Goal: Information Seeking & Learning: Check status

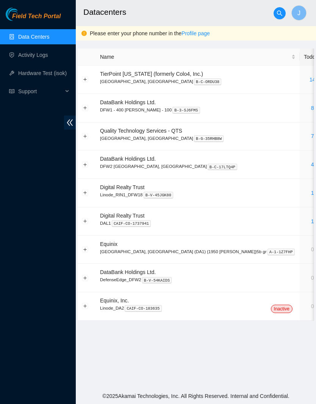
click at [309, 79] on link "14" at bounding box center [312, 79] width 6 height 6
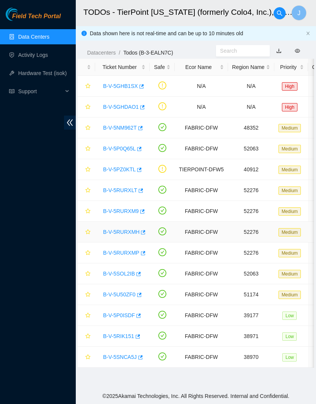
click at [131, 231] on link "B-V-5RURXMH" at bounding box center [121, 232] width 36 height 6
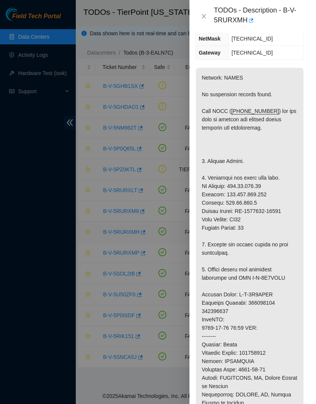
scroll to position [164, 2]
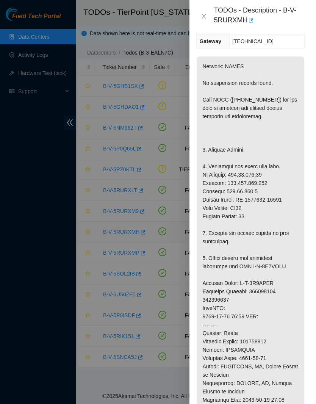
click at [207, 17] on button "Close" at bounding box center [203, 16] width 11 height 7
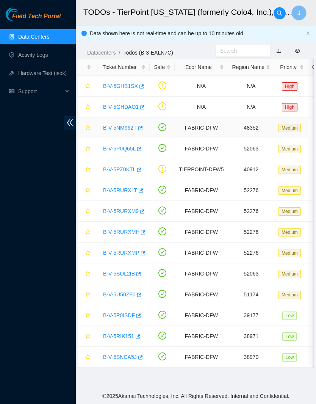
click at [134, 125] on link "B-V-5NM962T" at bounding box center [120, 128] width 34 height 6
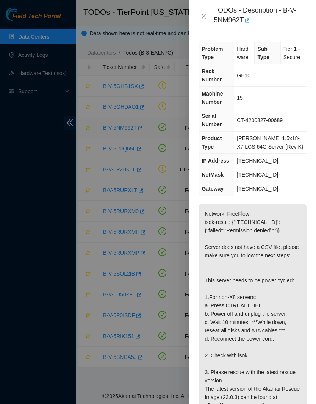
scroll to position [0, 0]
click at [203, 16] on icon "close" at bounding box center [204, 16] width 6 height 6
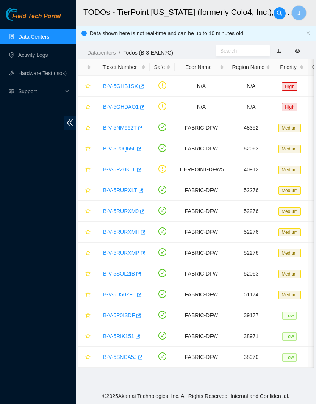
scroll to position [0, 0]
click at [135, 314] on link "B-V-5P0ISDF" at bounding box center [119, 315] width 32 height 6
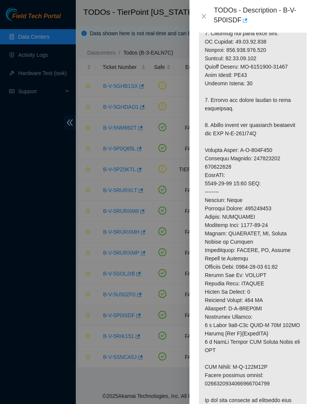
scroll to position [339, 0]
click at [206, 19] on icon "close" at bounding box center [204, 16] width 6 height 6
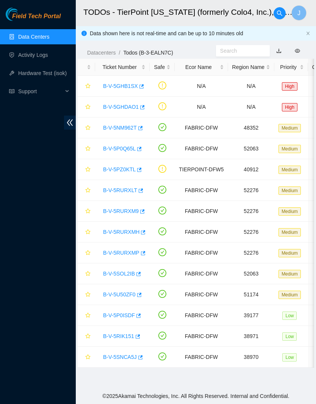
scroll to position [76, 0]
click at [133, 187] on link "B-V-5RURXLT" at bounding box center [120, 190] width 34 height 6
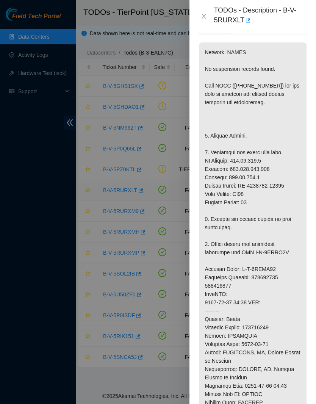
scroll to position [178, 0]
click at [203, 17] on icon "close" at bounding box center [204, 16] width 6 height 6
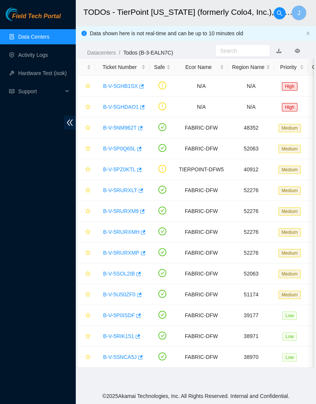
click at [277, 16] on button "button" at bounding box center [279, 13] width 12 height 12
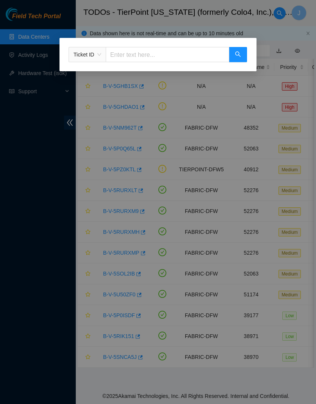
click at [198, 56] on input "text" at bounding box center [167, 54] width 123 height 15
click at [93, 54] on span "Ticket ID" at bounding box center [87, 54] width 28 height 11
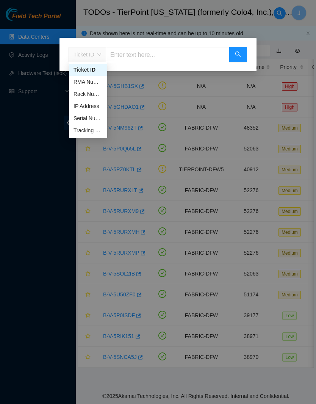
click at [151, 50] on input "text" at bounding box center [167, 54] width 123 height 15
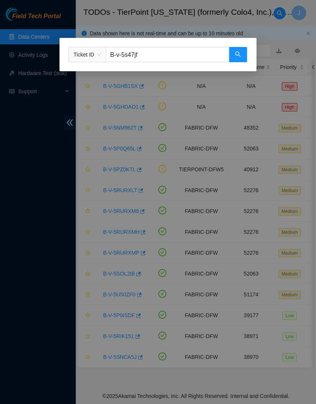
type input "B-v-5s47jfq"
click at [238, 56] on icon "search" at bounding box center [238, 54] width 6 height 6
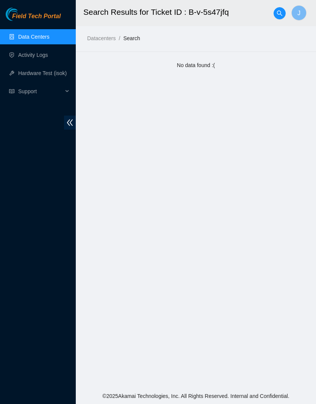
click at [194, 10] on h2 "Search Results for Ticket ID : B-v-5s47jfq" at bounding box center [188, 12] width 210 height 24
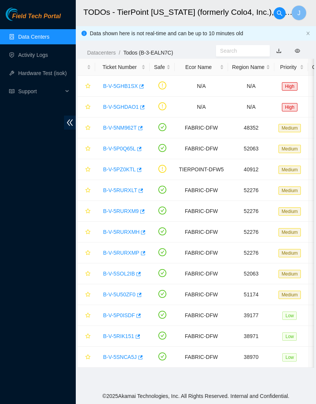
click at [256, 48] on input "text" at bounding box center [239, 51] width 39 height 8
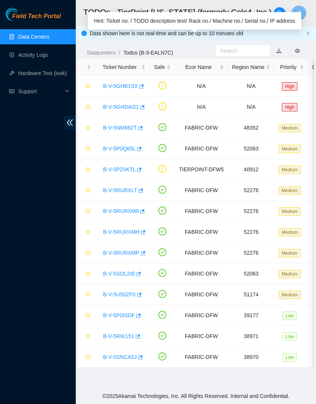
click at [238, 51] on input "text" at bounding box center [239, 51] width 39 height 8
paste input "B-v-5s47jfq"
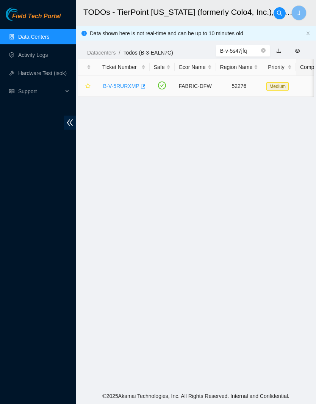
type input "B-v-5s47jfq"
click at [135, 85] on link "B-V-5RURXMP" at bounding box center [121, 86] width 36 height 6
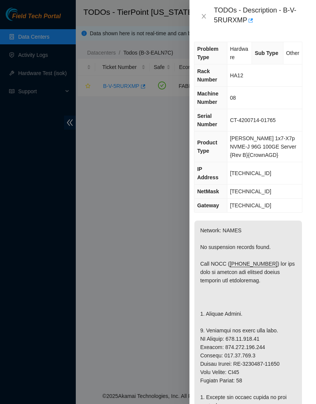
scroll to position [0, 7]
click at [207, 17] on button "Close" at bounding box center [203, 16] width 11 height 7
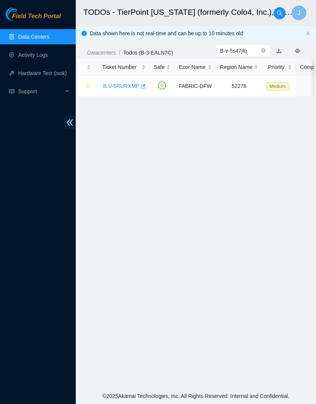
click at [265, 51] on icon "close-circle" at bounding box center [263, 50] width 5 height 5
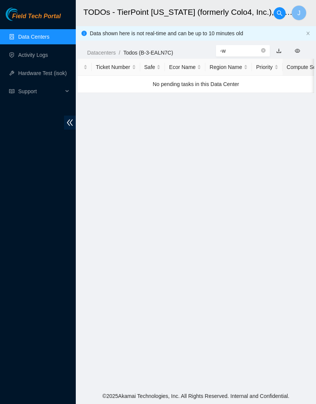
type input "-"
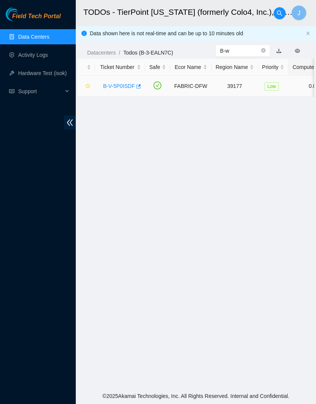
type input "B-w"
click at [124, 84] on link "B-V-5P0ISDF" at bounding box center [119, 86] width 32 height 6
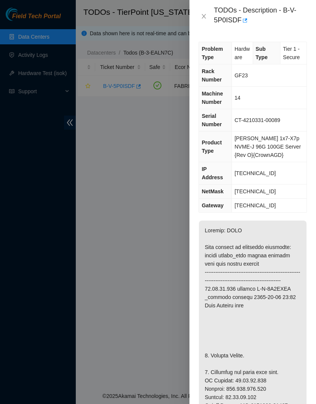
scroll to position [0, 0]
click at [203, 19] on icon "close" at bounding box center [204, 16] width 6 height 6
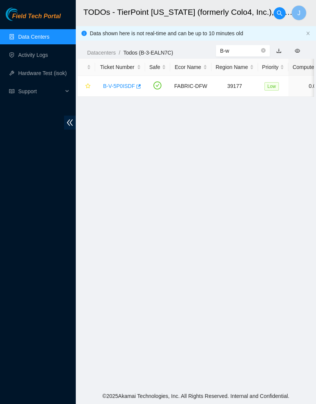
click at [315, 21] on div "TODOs - Description - undefined Problem Type N/A Rack Number N/A Machine Number…" at bounding box center [316, 202] width 0 height 404
click at [39, 40] on link "Data Centers" at bounding box center [33, 37] width 31 height 6
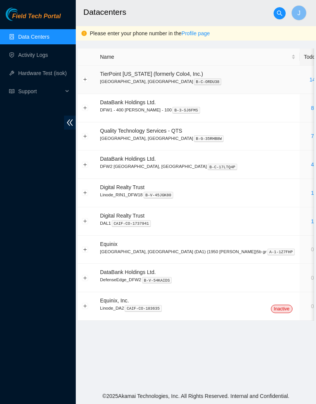
click at [309, 80] on link "14" at bounding box center [312, 79] width 6 height 6
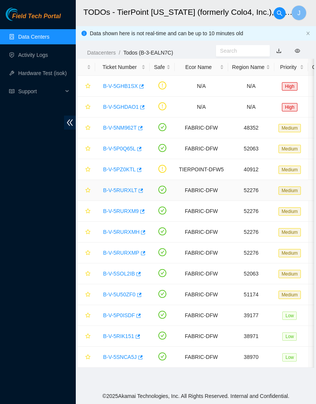
click at [118, 190] on link "B-V-5RURXLT" at bounding box center [120, 190] width 34 height 6
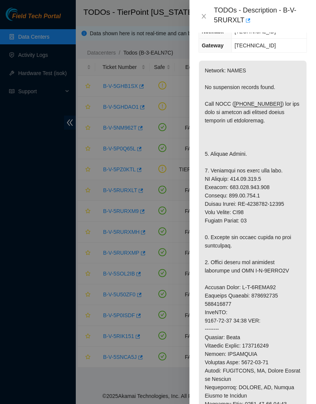
scroll to position [160, 0]
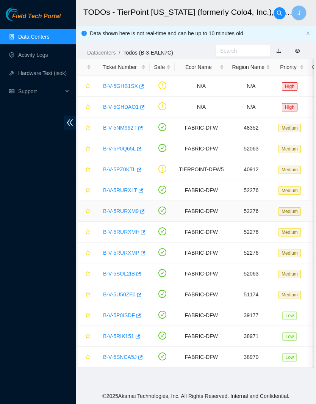
click at [132, 208] on link "B-V-5RURXM9" at bounding box center [121, 211] width 36 height 6
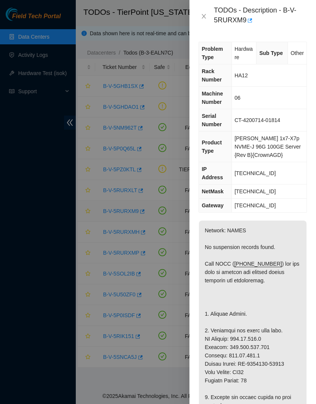
click at [199, 18] on button "Close" at bounding box center [203, 16] width 11 height 7
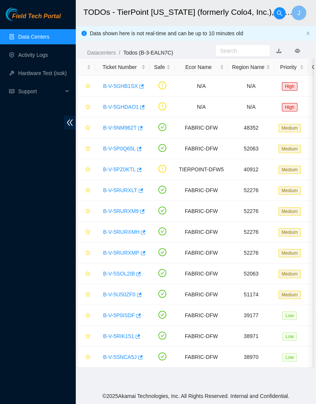
click at [129, 249] on link "B-V-5RURXMP" at bounding box center [121, 252] width 36 height 6
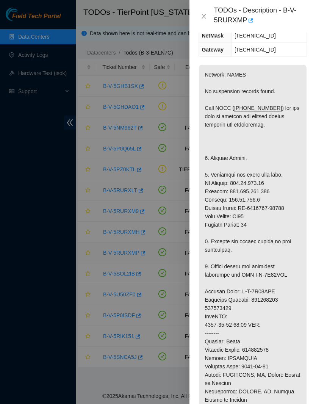
scroll to position [156, 0]
